Goal: Obtain resource: Download file/media

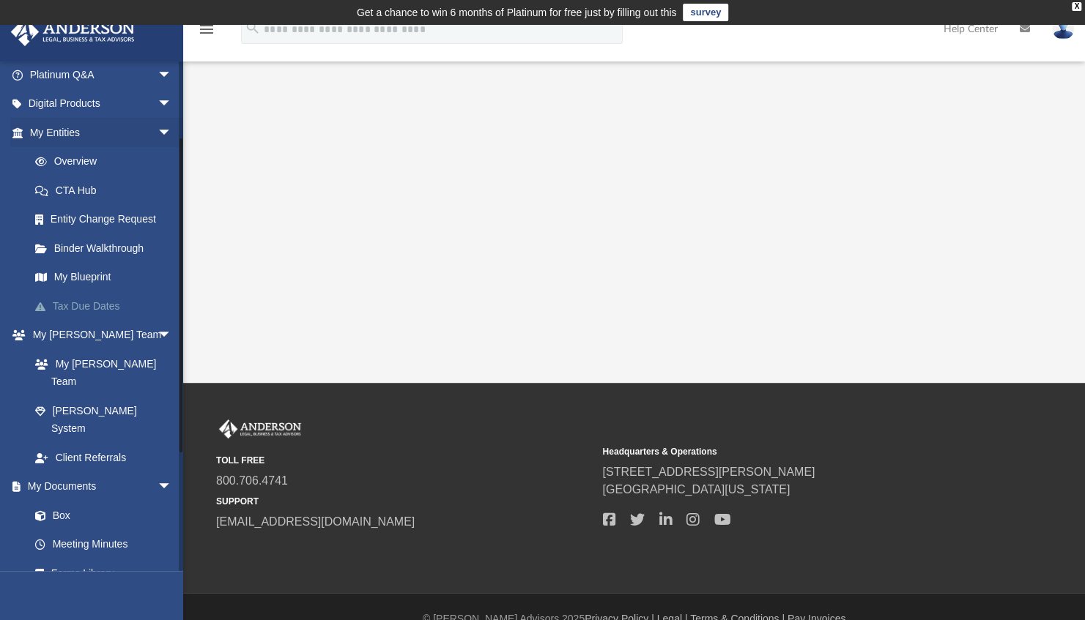
scroll to position [122, 0]
click at [84, 500] on link "Box" at bounding box center [108, 514] width 174 height 29
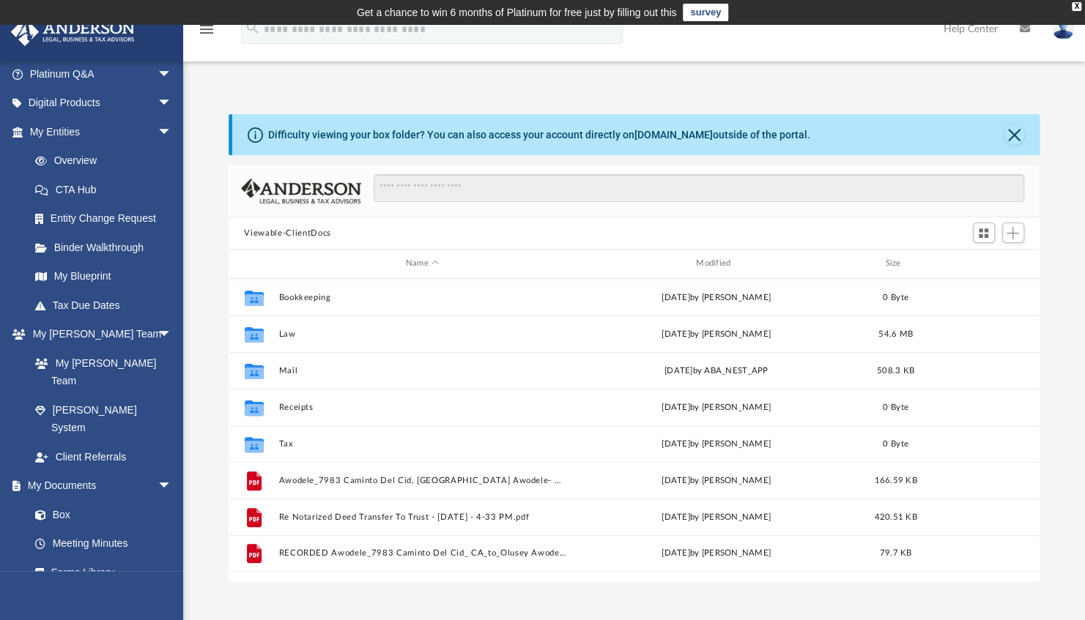
scroll to position [322, 800]
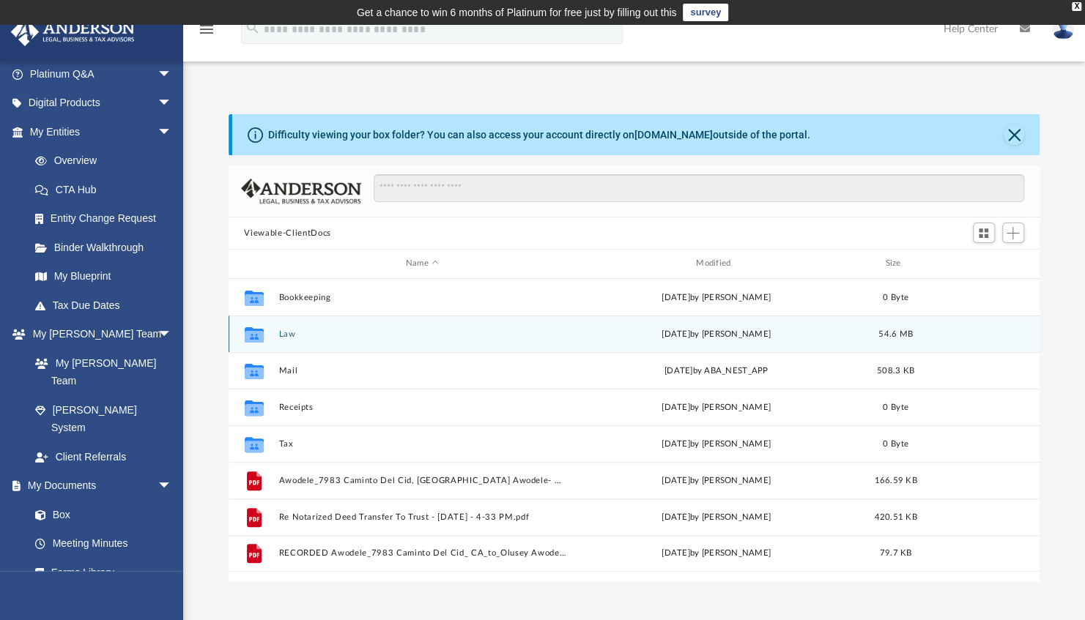
click at [261, 335] on icon "grid" at bounding box center [253, 336] width 19 height 12
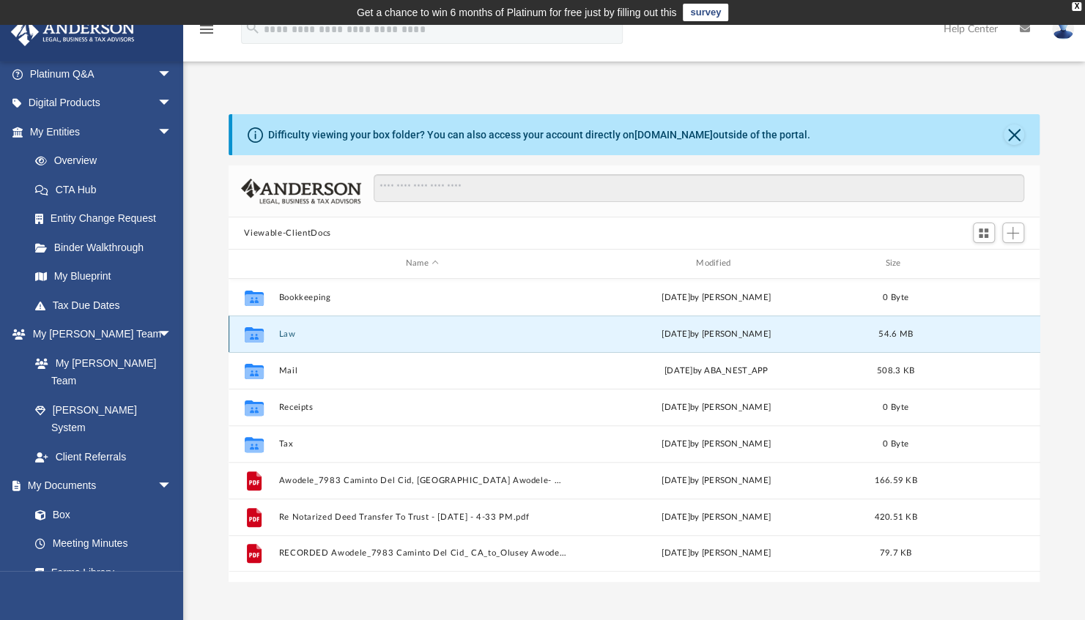
click at [261, 335] on icon "grid" at bounding box center [253, 336] width 19 height 12
drag, startPoint x: 261, startPoint y: 335, endPoint x: 289, endPoint y: 330, distance: 29.2
click at [289, 330] on button "Law" at bounding box center [421, 335] width 287 height 10
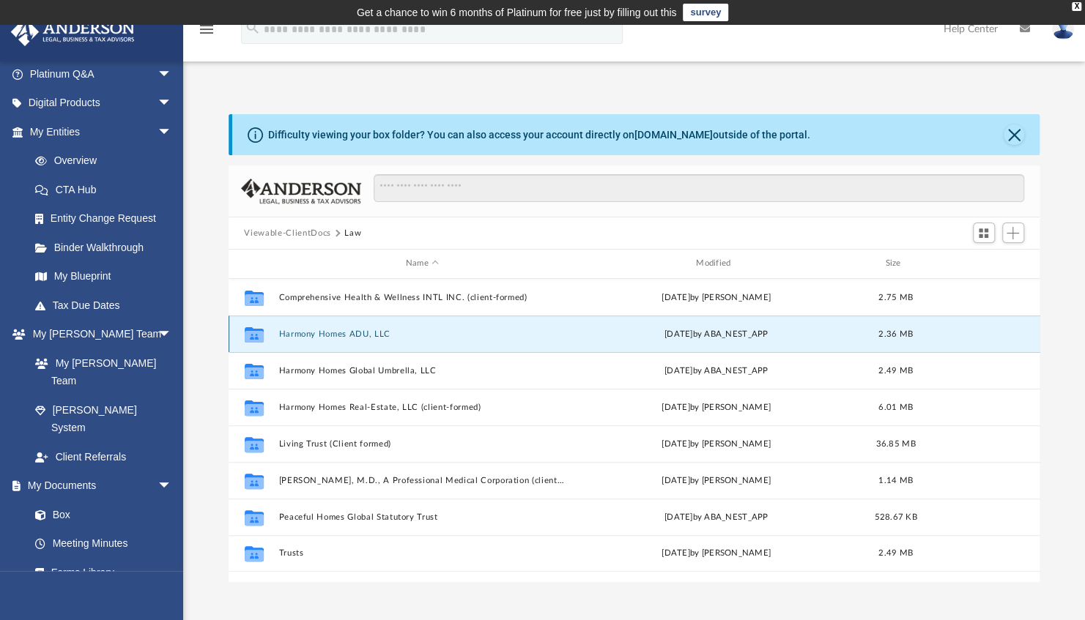
click at [289, 330] on button "Harmony Homes ADU, LLC" at bounding box center [421, 335] width 287 height 10
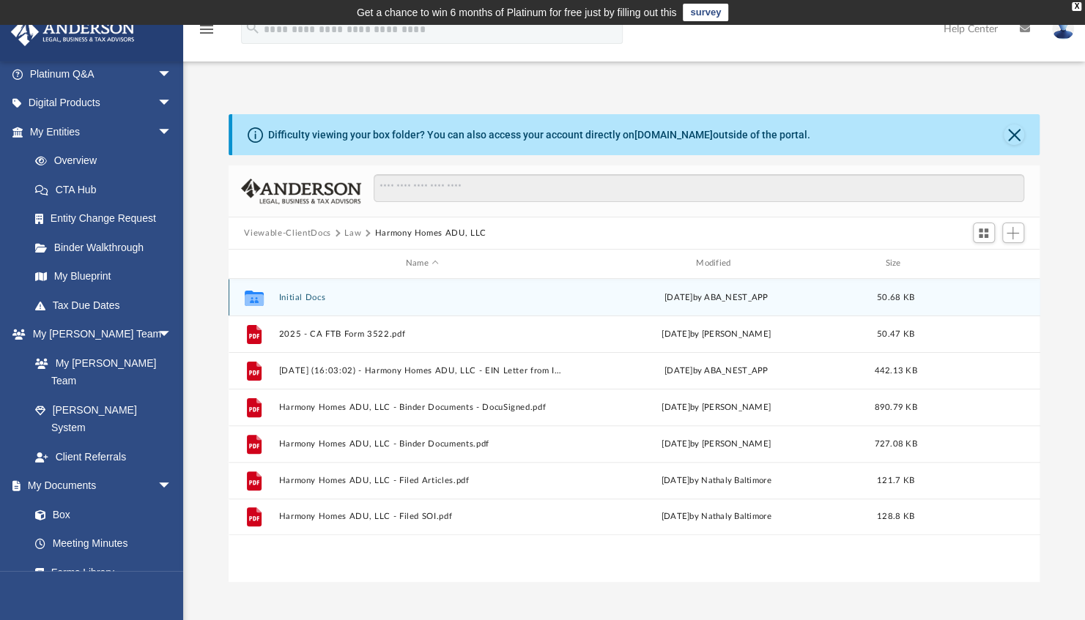
click at [302, 297] on button "Initial Docs" at bounding box center [421, 298] width 287 height 10
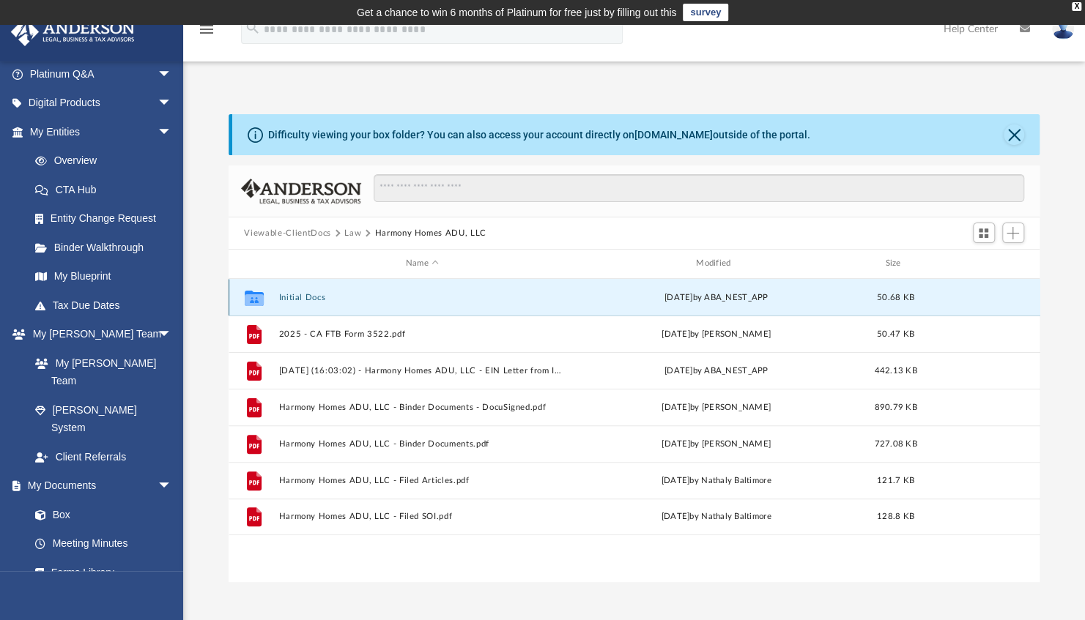
click at [302, 297] on button "Initial Docs" at bounding box center [421, 298] width 287 height 10
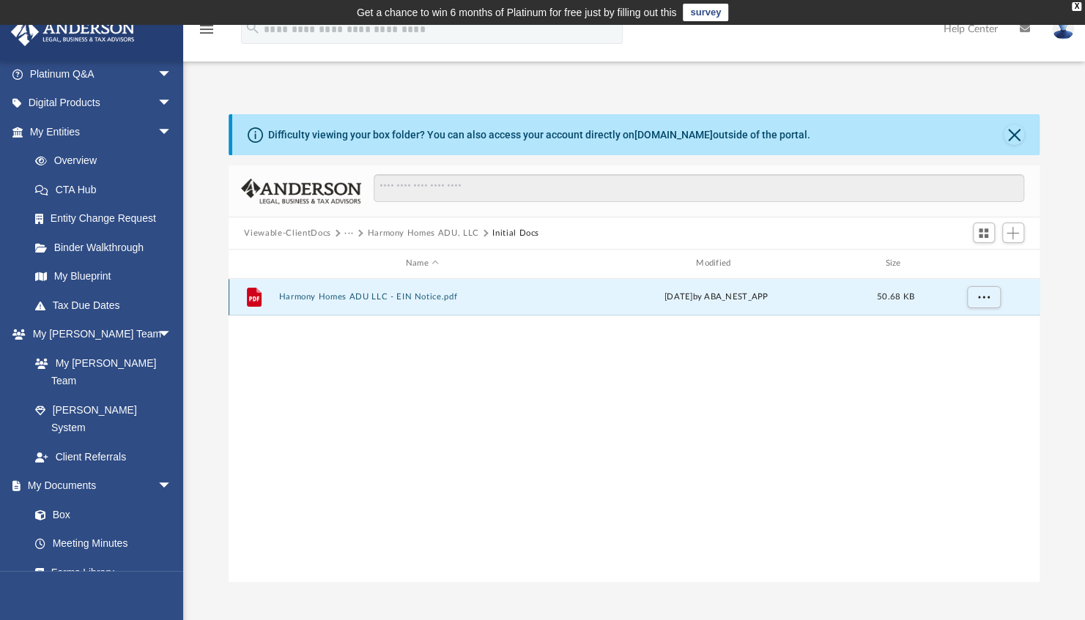
click at [302, 297] on button "Harmony Homes ADU LLC - EIN Notice.pdf" at bounding box center [421, 297] width 287 height 10
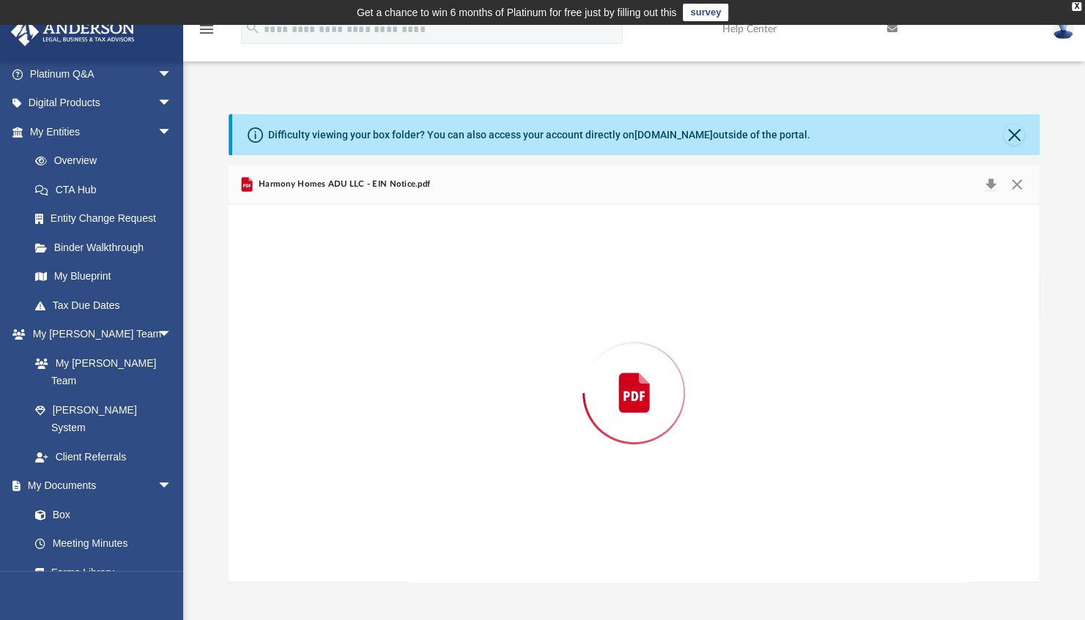
click at [302, 297] on div "Preview" at bounding box center [635, 393] width 812 height 378
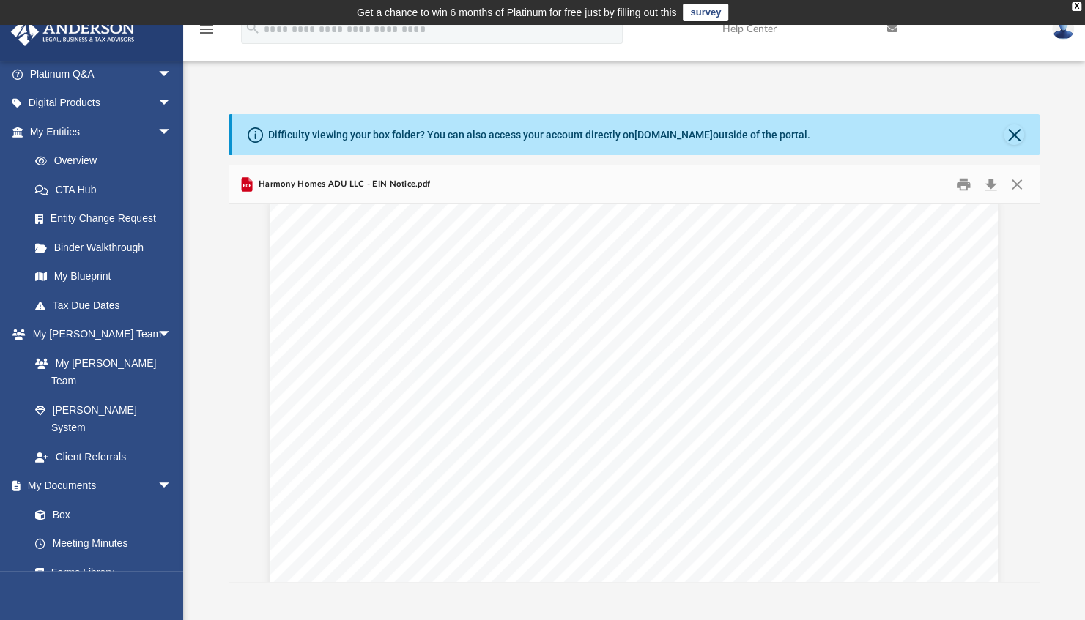
scroll to position [0, 0]
click at [1025, 180] on button "Close" at bounding box center [1016, 185] width 26 height 23
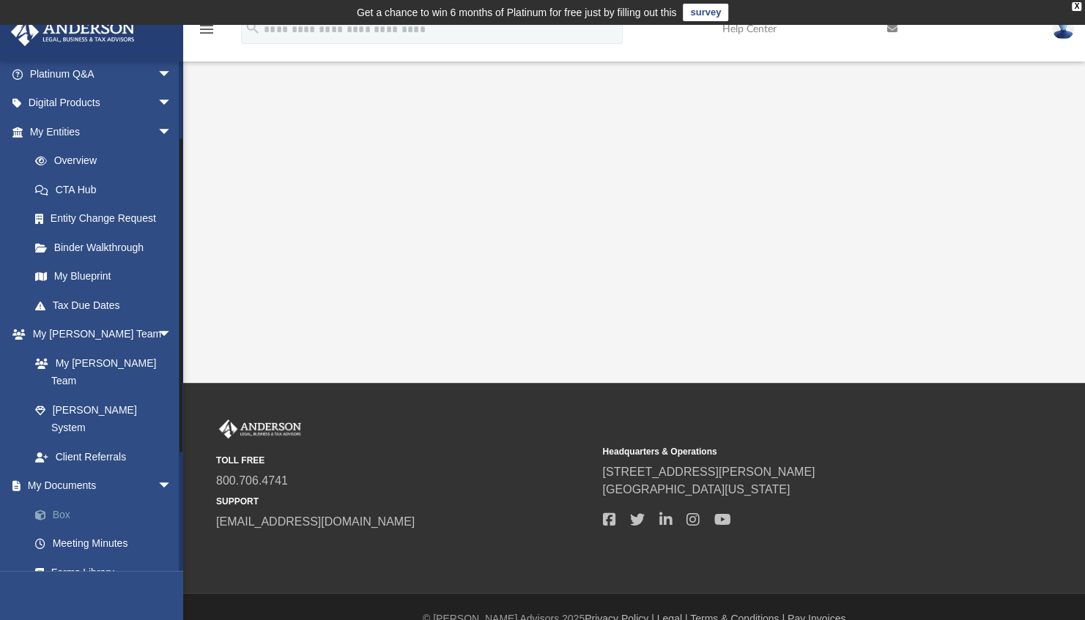
click at [67, 500] on link "Box" at bounding box center [108, 514] width 174 height 29
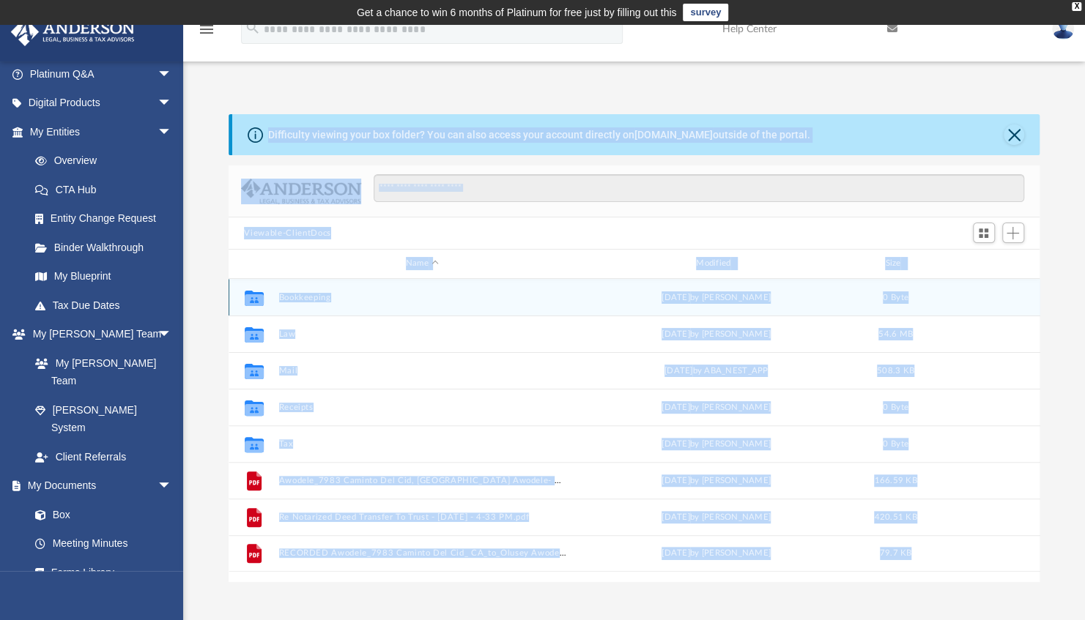
scroll to position [322, 800]
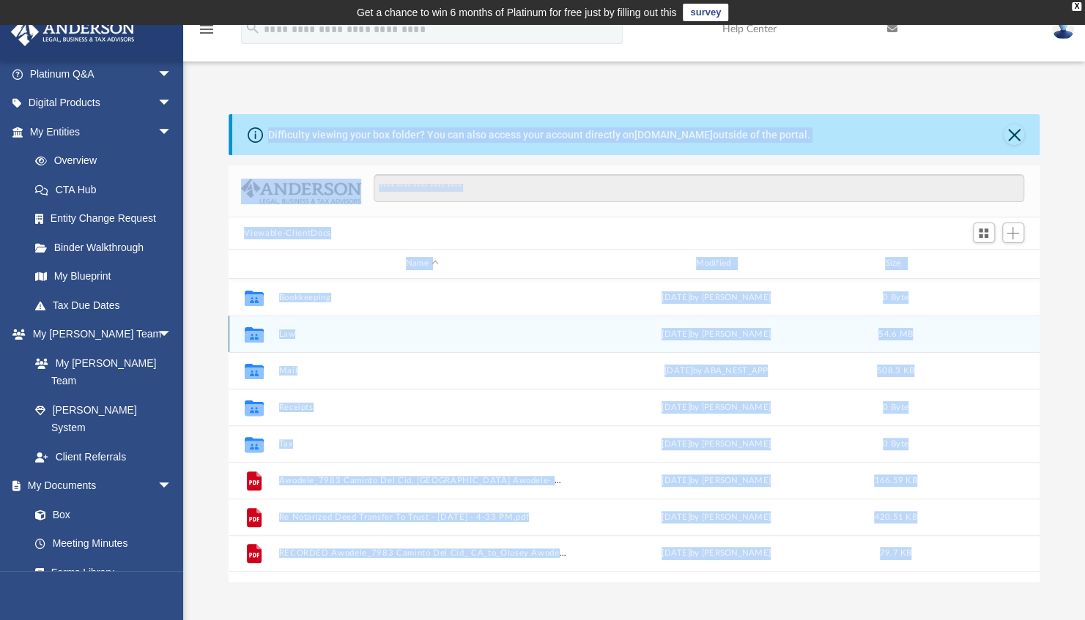
click at [256, 335] on icon "grid" at bounding box center [253, 336] width 19 height 12
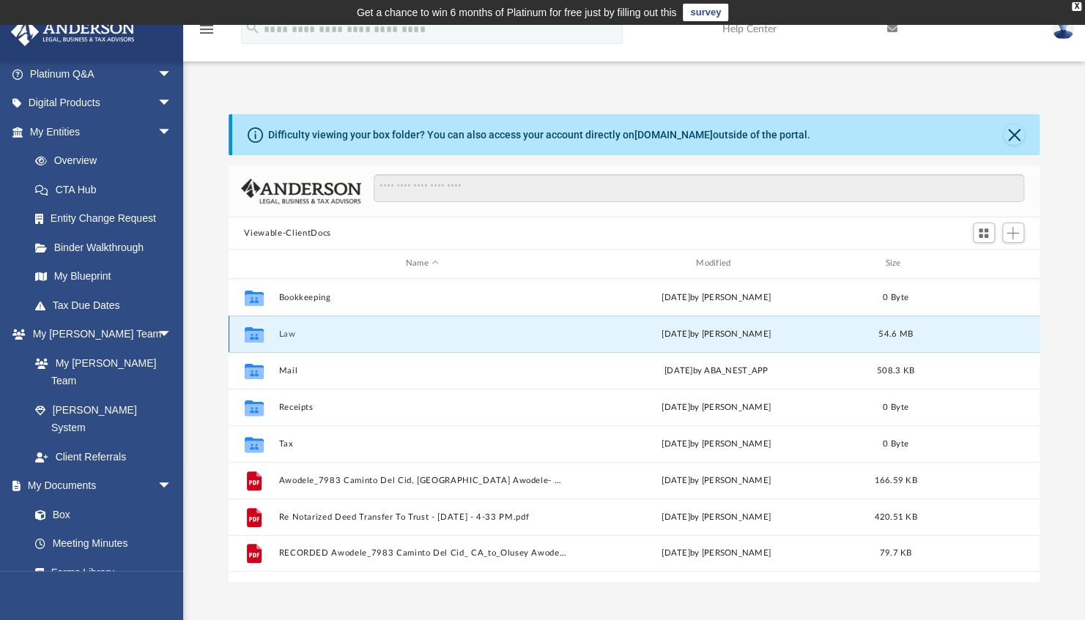
click at [290, 334] on button "Law" at bounding box center [421, 335] width 287 height 10
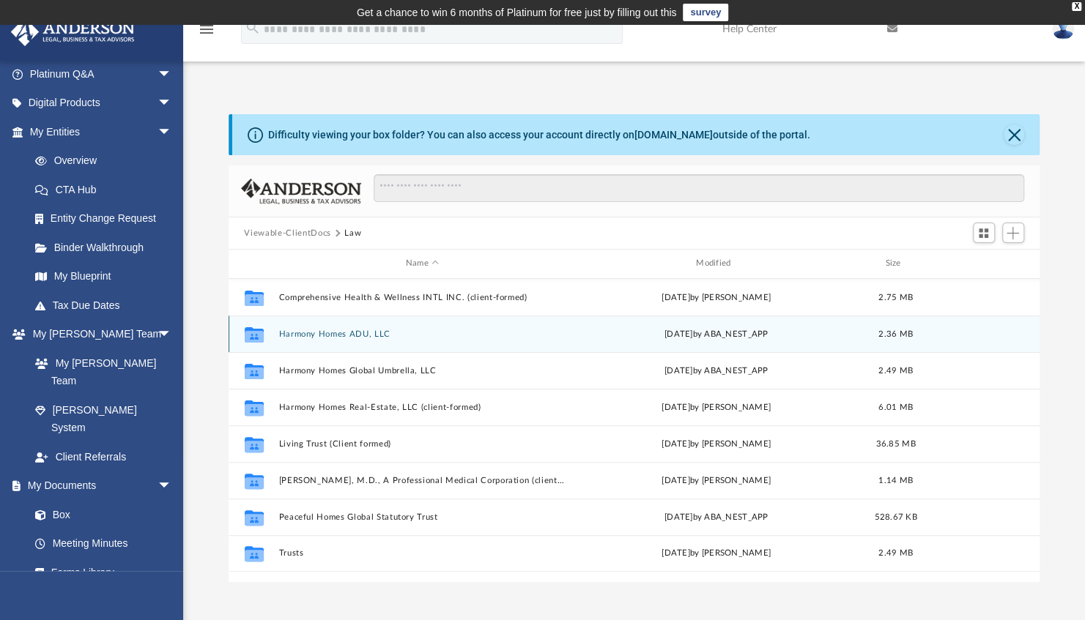
click at [290, 334] on button "Harmony Homes ADU, LLC" at bounding box center [421, 335] width 287 height 10
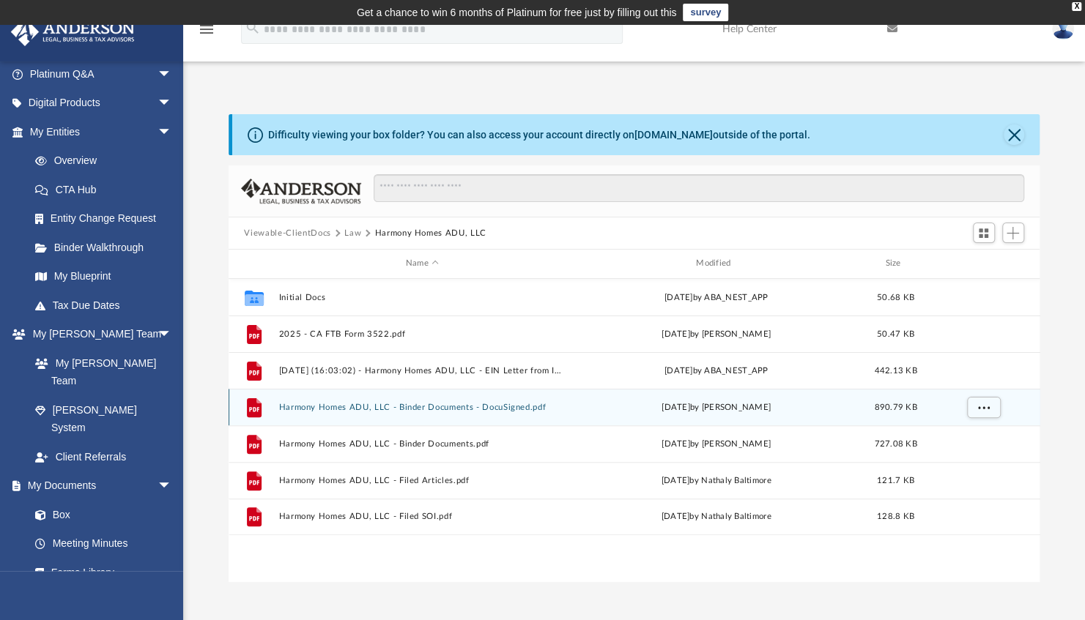
click at [317, 411] on button "Harmony Homes ADU, LLC - Binder Documents - DocuSigned.pdf" at bounding box center [421, 408] width 287 height 10
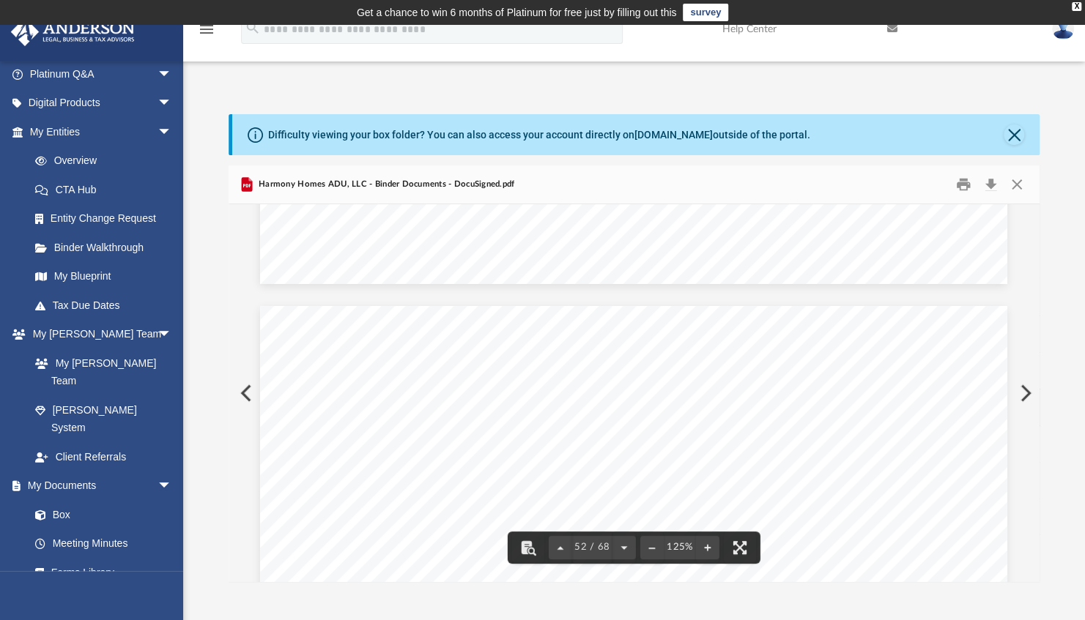
scroll to position [50342, 0]
click at [647, 546] on button "File preview" at bounding box center [651, 548] width 23 height 32
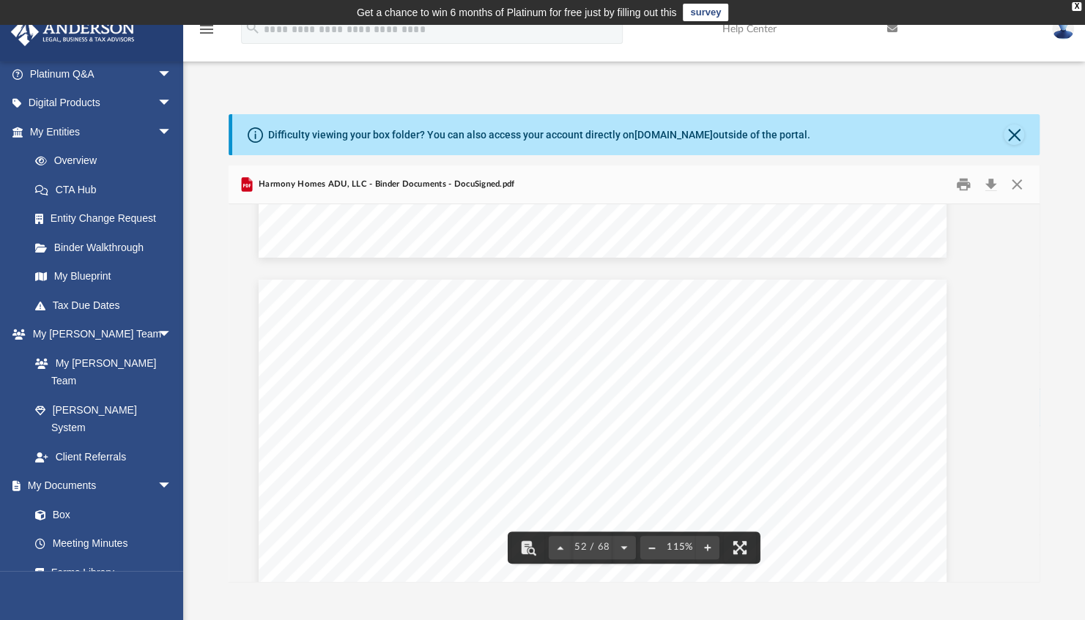
scroll to position [46419, 31]
click at [90, 500] on link "Box" at bounding box center [108, 514] width 174 height 29
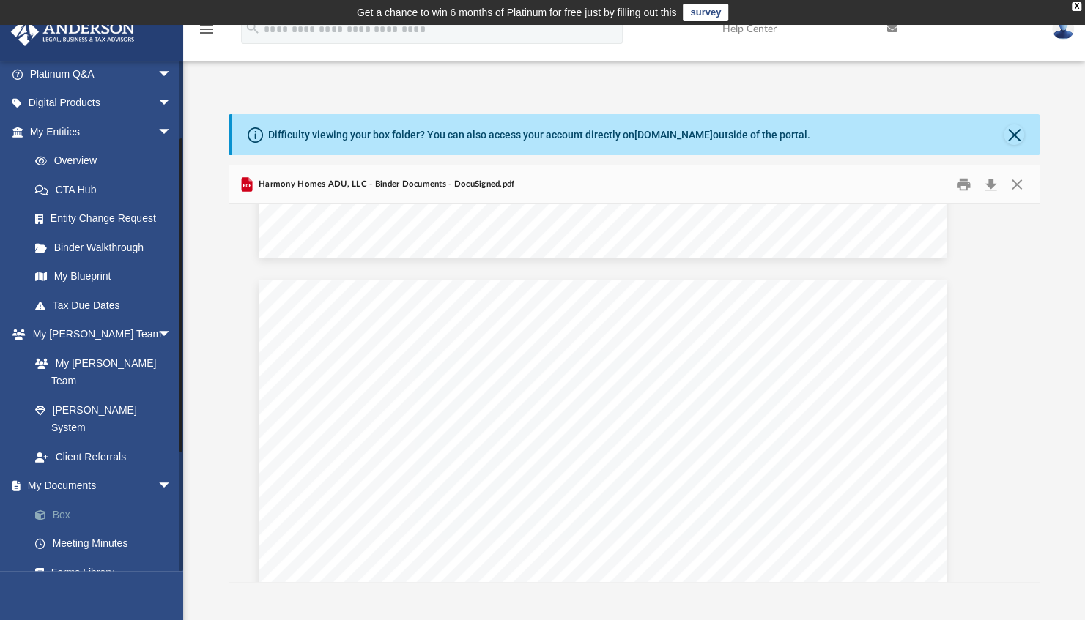
click at [62, 500] on link "Box" at bounding box center [108, 514] width 174 height 29
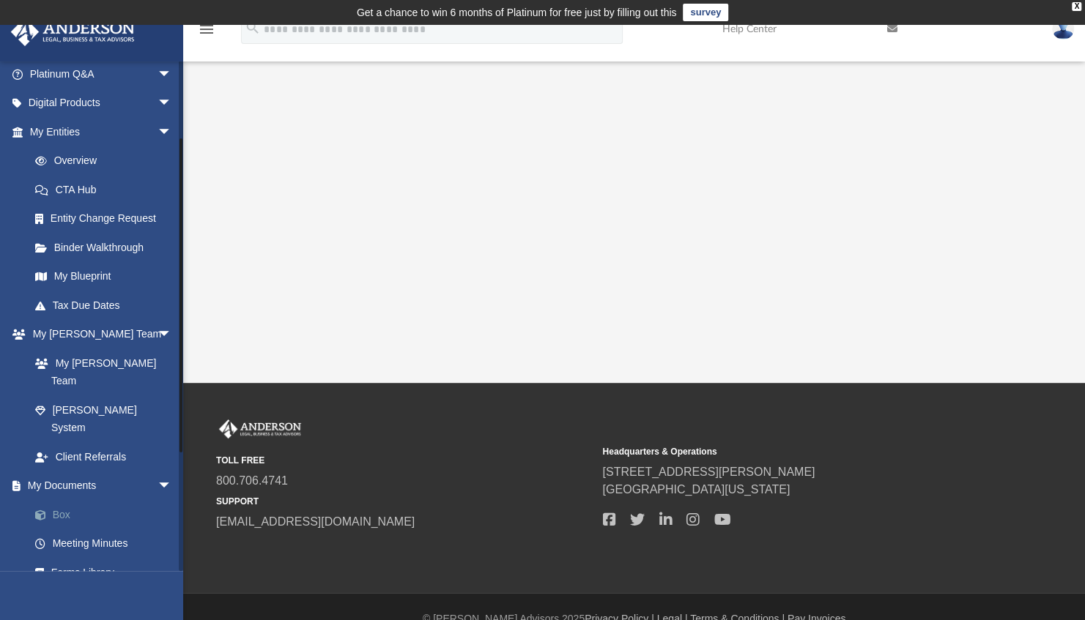
click at [51, 511] on span at bounding box center [48, 516] width 10 height 10
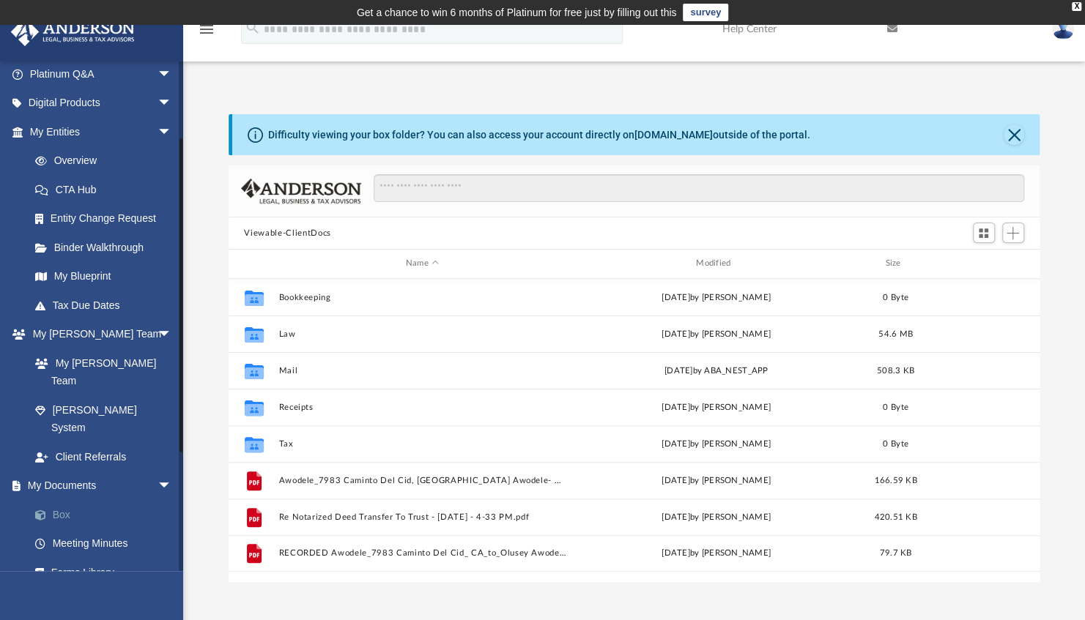
scroll to position [322, 800]
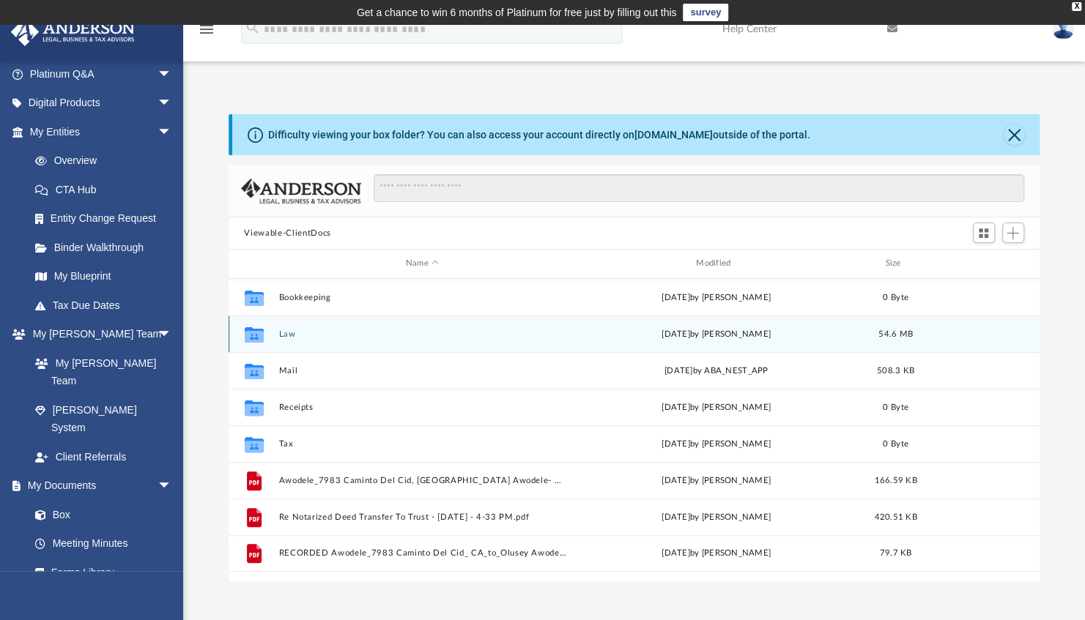
click at [280, 338] on button "Law" at bounding box center [421, 335] width 287 height 10
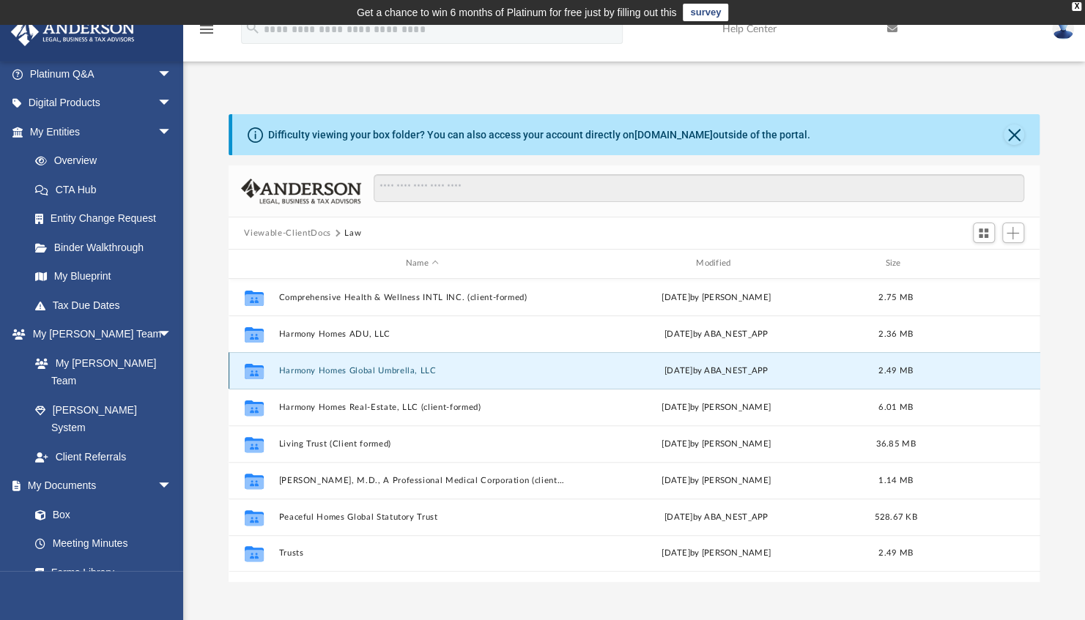
click at [306, 370] on button "Harmony Homes Global Umbrella, LLC" at bounding box center [421, 371] width 287 height 10
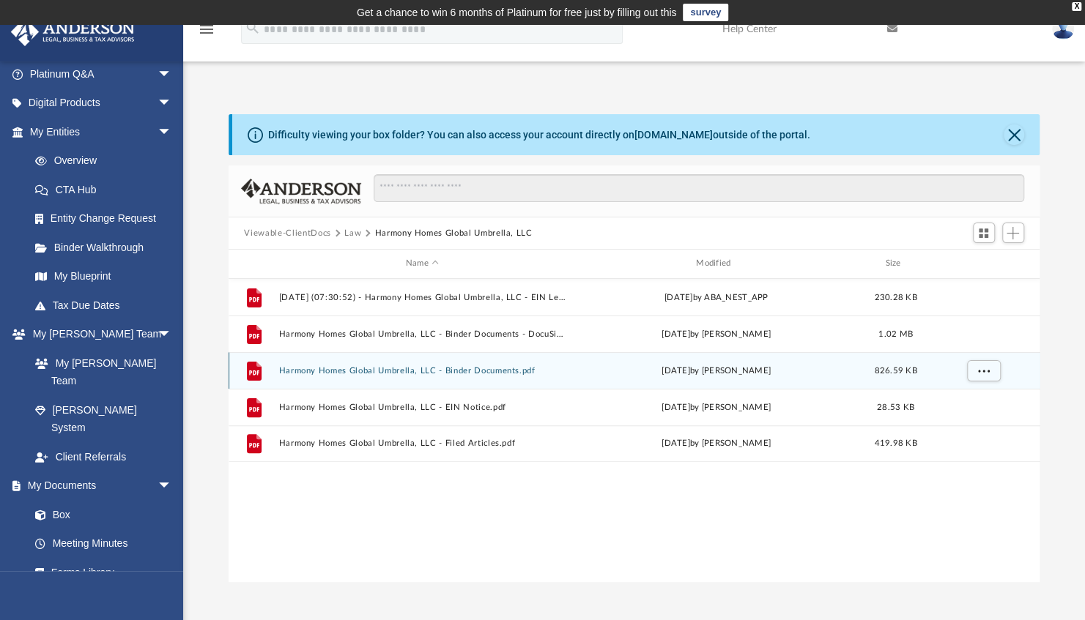
click at [306, 370] on button "Harmony Homes Global Umbrella, LLC - Binder Documents.pdf" at bounding box center [421, 371] width 287 height 10
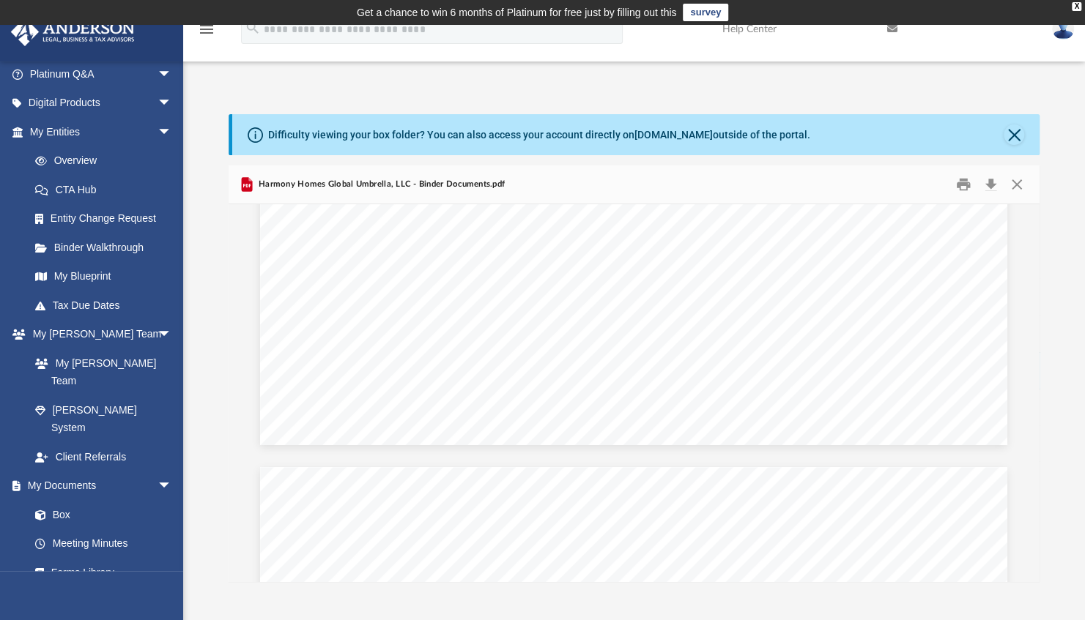
scroll to position [719, 0]
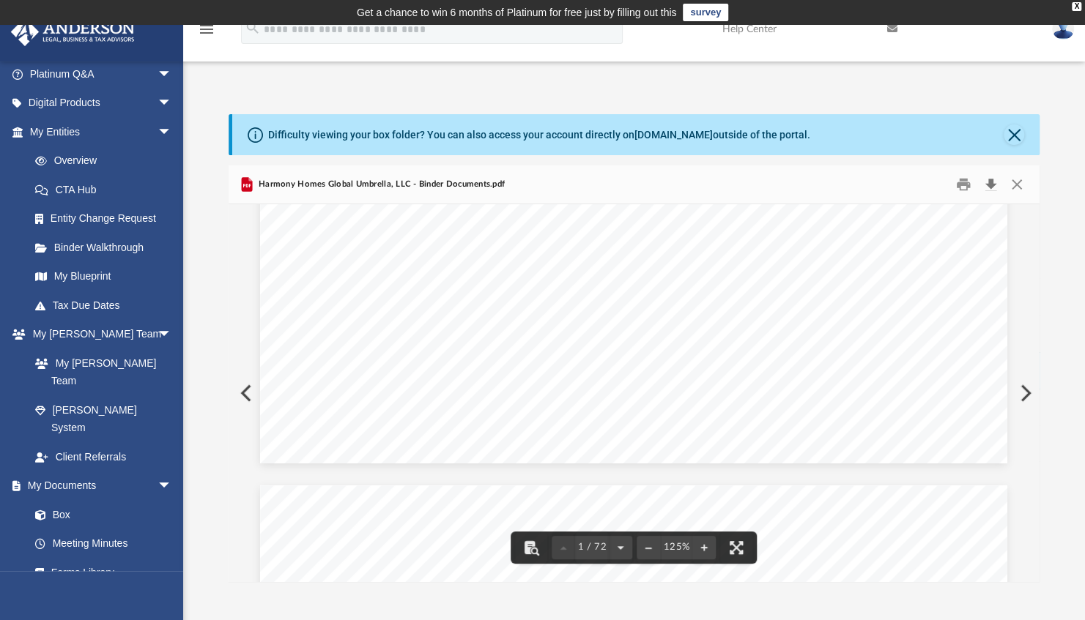
click at [996, 179] on button "Download" at bounding box center [991, 185] width 26 height 23
